Goal: Task Accomplishment & Management: Manage account settings

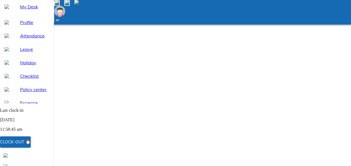
scroll to position [58, 0]
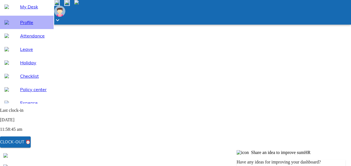
click at [25, 26] on span "Profile" at bounding box center [34, 22] width 29 height 7
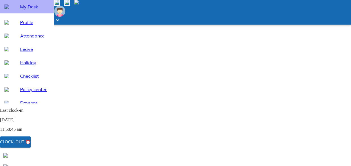
click at [31, 10] on span "My Desk" at bounding box center [34, 6] width 29 height 7
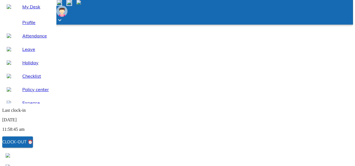
scroll to position [70, 0]
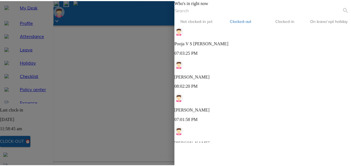
scroll to position [164, 0]
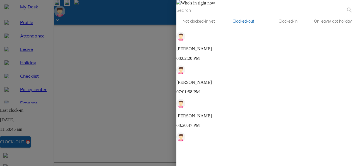
click at [181, 5] on span at bounding box center [179, 3] width 4 height 5
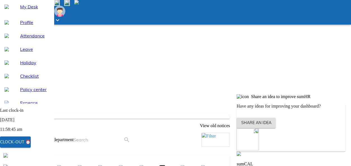
scroll to position [141, 0]
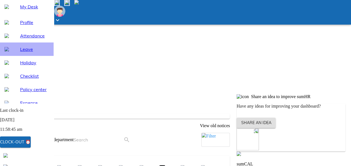
click at [22, 56] on div "Leave" at bounding box center [27, 48] width 54 height 13
select select "8"
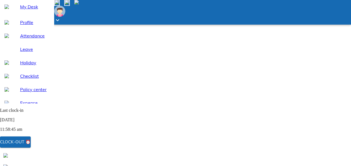
scroll to position [14, 0]
click at [26, 10] on span "My Desk" at bounding box center [34, 6] width 29 height 7
click at [31, 144] on span "Clock-out ⏰" at bounding box center [15, 141] width 31 height 7
